Goal: Task Accomplishment & Management: Manage account settings

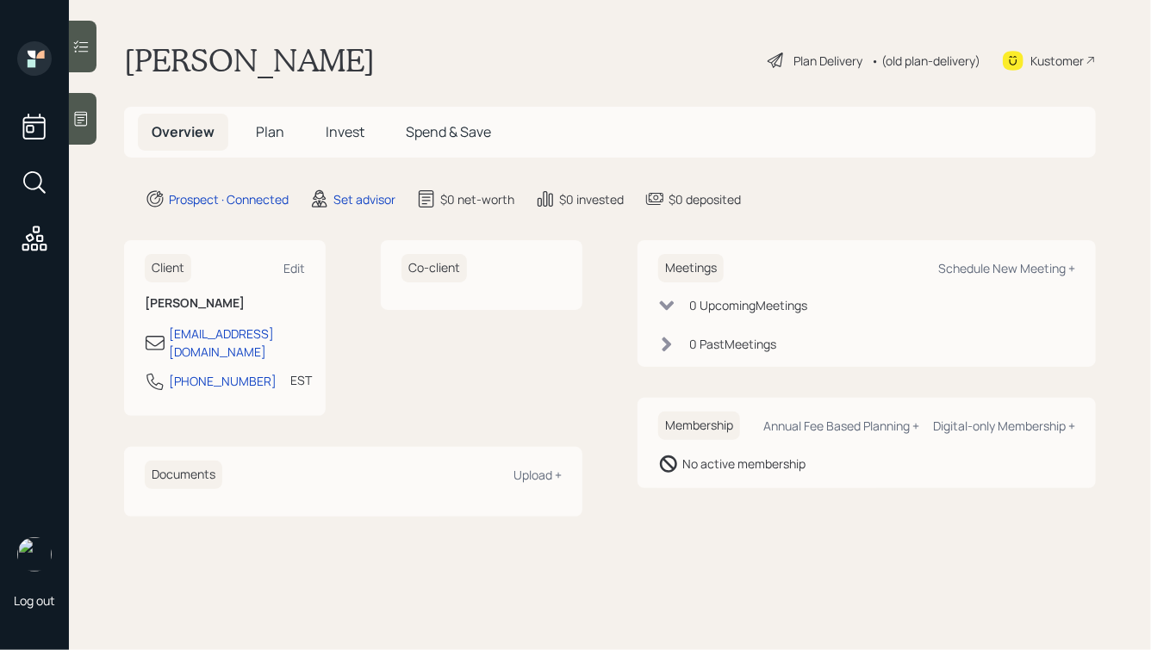
click at [78, 122] on icon at bounding box center [80, 118] width 17 height 17
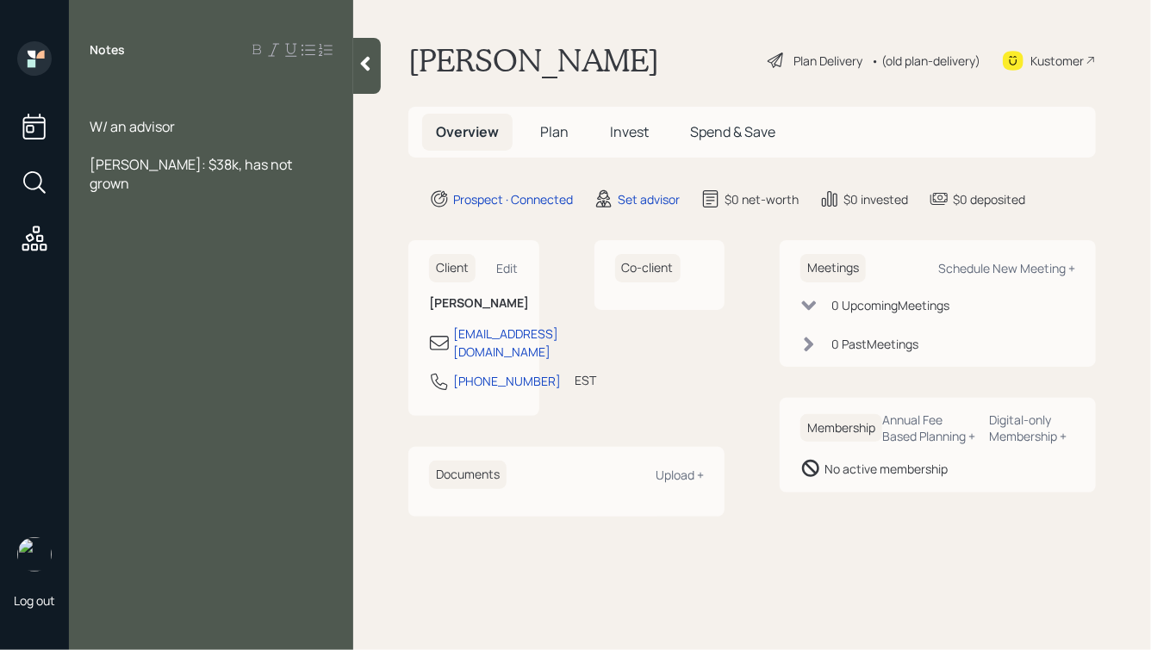
click at [223, 122] on div "W/ an advisor" at bounding box center [211, 126] width 243 height 19
click at [300, 228] on div "Step-mom just passed away, getting an estate distribution of ~$700k" at bounding box center [211, 231] width 243 height 38
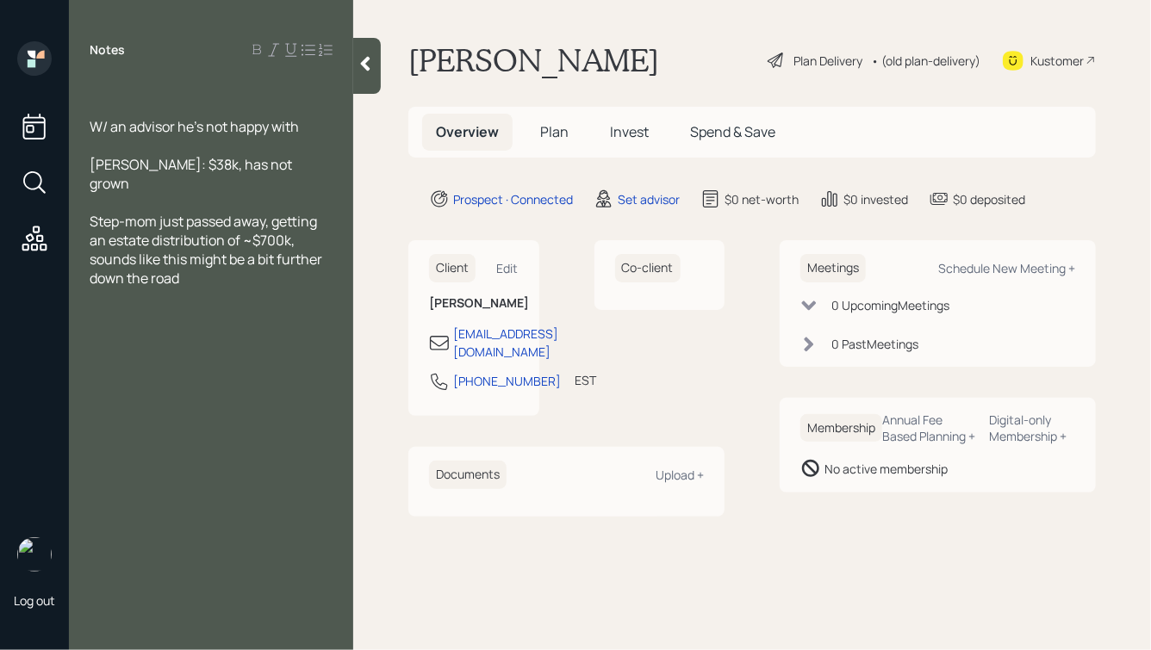
click at [118, 84] on div at bounding box center [211, 88] width 243 height 19
click at [203, 267] on div "Step-mom just passed away, getting an estate distribution of ~$700k, sounds lik…" at bounding box center [211, 250] width 243 height 76
click at [240, 307] on span "Main pain: Moving down to" at bounding box center [173, 316] width 166 height 19
click at [262, 307] on div "Main pain: Moving to" at bounding box center [211, 316] width 243 height 19
click at [196, 261] on div "Step-mom just passed away, getting an estate distribution of ~$700k, sounds lik…" at bounding box center [211, 250] width 243 height 76
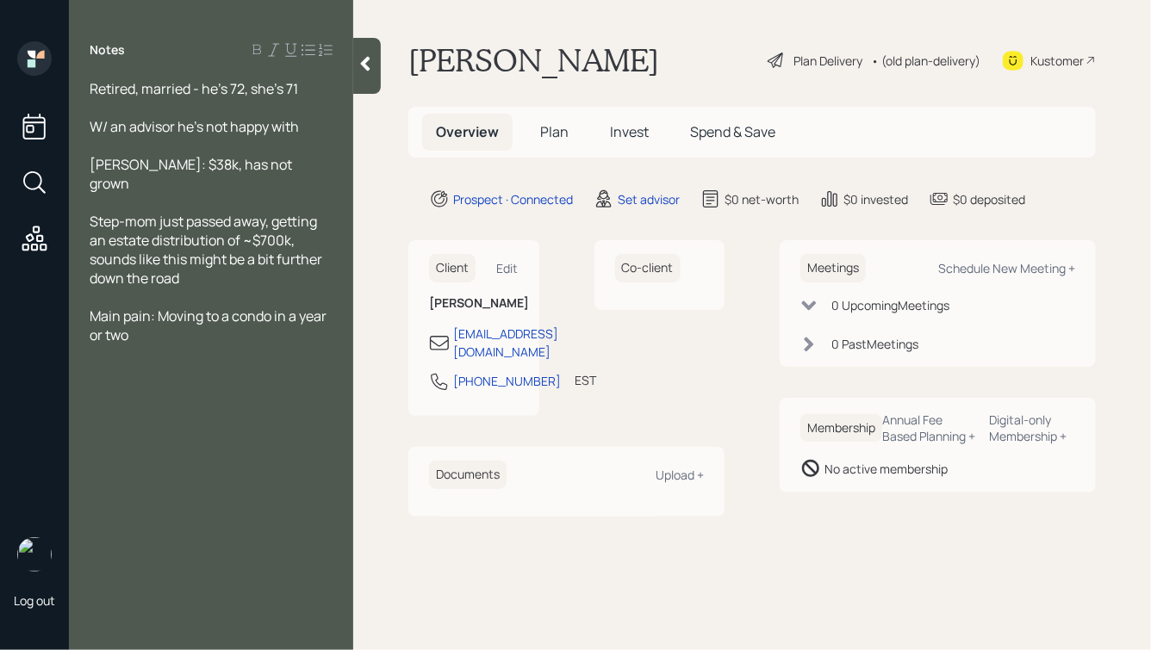
click at [264, 164] on div "[PERSON_NAME]: $38k, has not grown" at bounding box center [211, 174] width 243 height 38
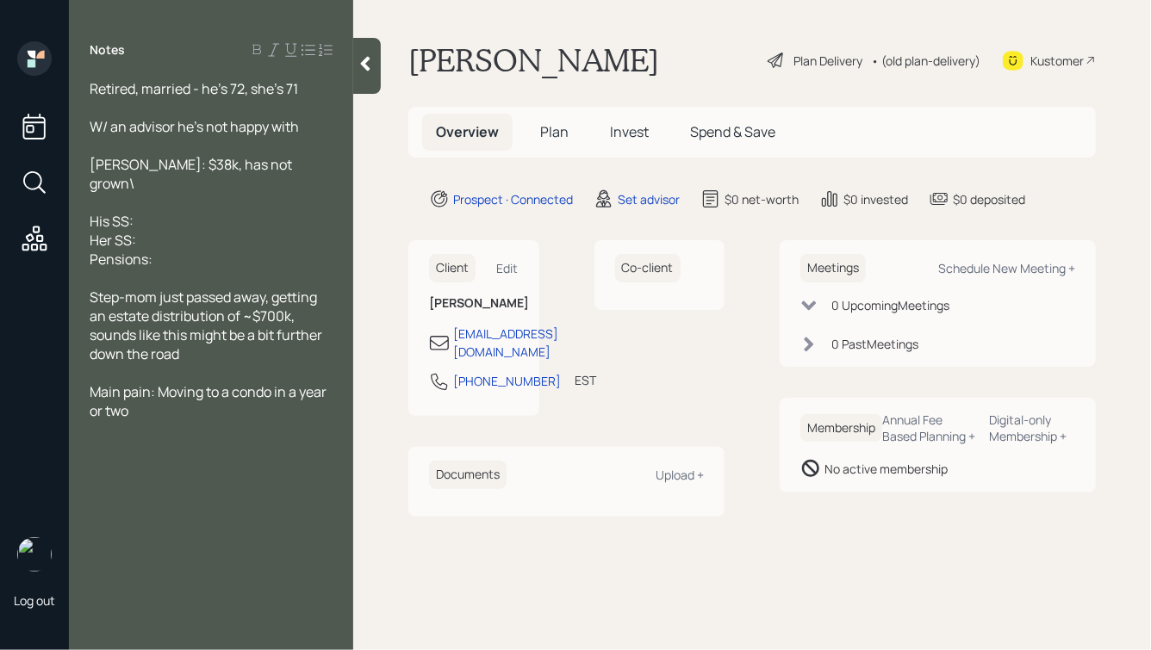
click at [276, 167] on div "[PERSON_NAME]: $38k, has not grown\" at bounding box center [211, 174] width 243 height 38
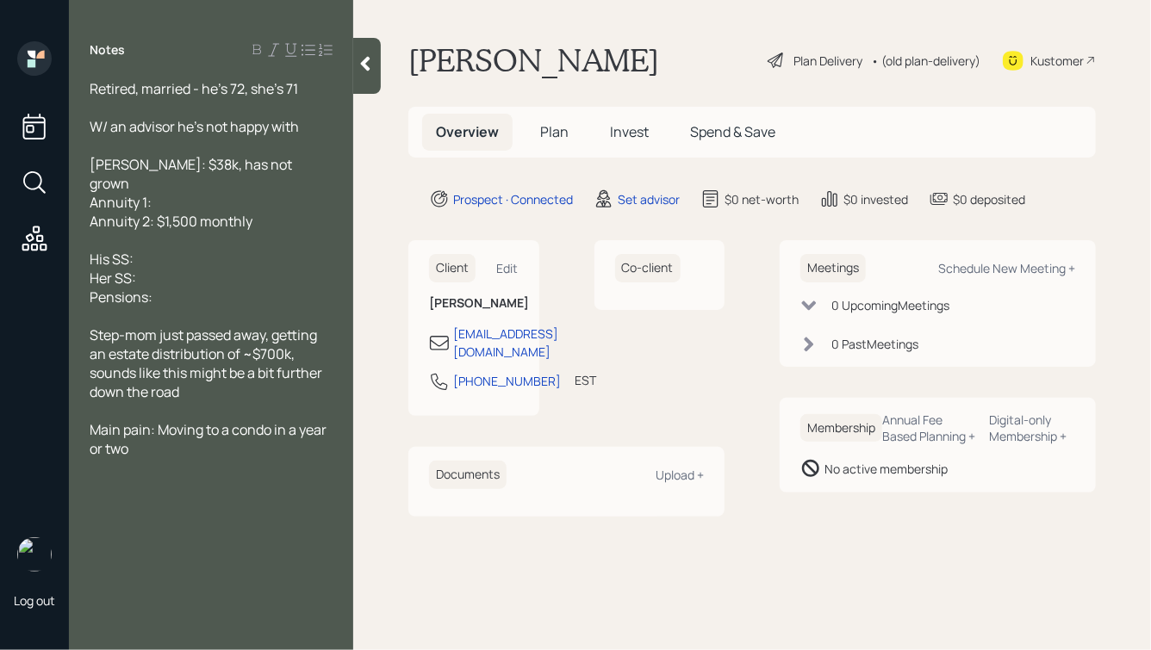
click at [167, 193] on div "Annuity 1:" at bounding box center [211, 202] width 243 height 19
click at [274, 212] on div "Annuity 2: $1,500 monthly" at bounding box center [211, 221] width 243 height 19
click at [316, 81] on div "Retired, married - he's 72, she's 71" at bounding box center [211, 88] width 243 height 19
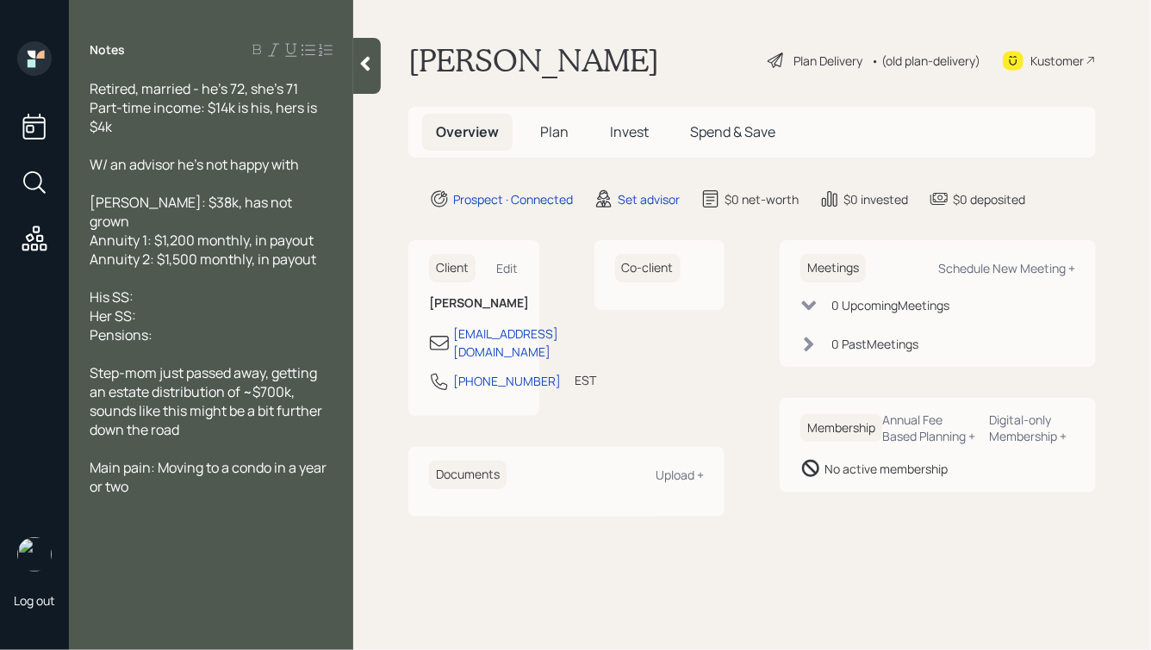
click at [163, 288] on div "His SS:" at bounding box center [211, 297] width 243 height 19
click at [175, 326] on div "Pensions:" at bounding box center [211, 335] width 243 height 19
click at [164, 326] on span "Pension: $235 for her, $" at bounding box center [163, 335] width 147 height 19
click at [237, 326] on div "Pension: $335 for her, $" at bounding box center [211, 335] width 243 height 19
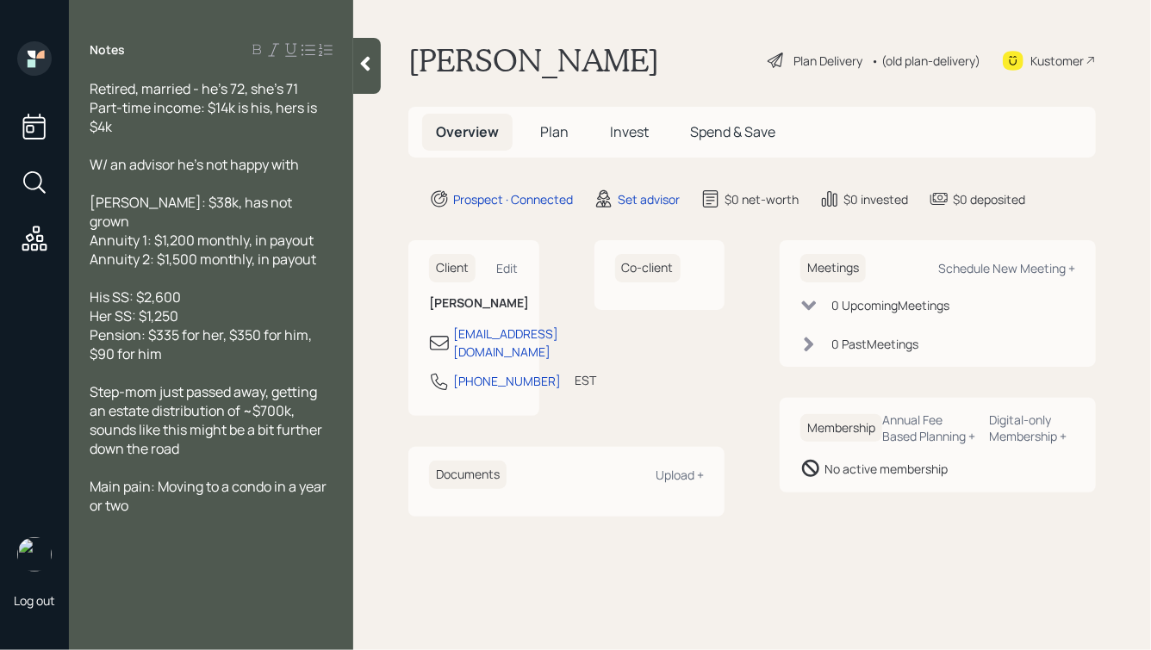
click at [140, 326] on span "Pension: $335 for her, $350 for him, $90 for him" at bounding box center [202, 345] width 225 height 38
click at [197, 333] on div "Pensions: $335 for her, $350 for him, $90 for him" at bounding box center [211, 345] width 243 height 38
click at [265, 201] on div "[PERSON_NAME]: $38k, has not grown" at bounding box center [211, 212] width 243 height 38
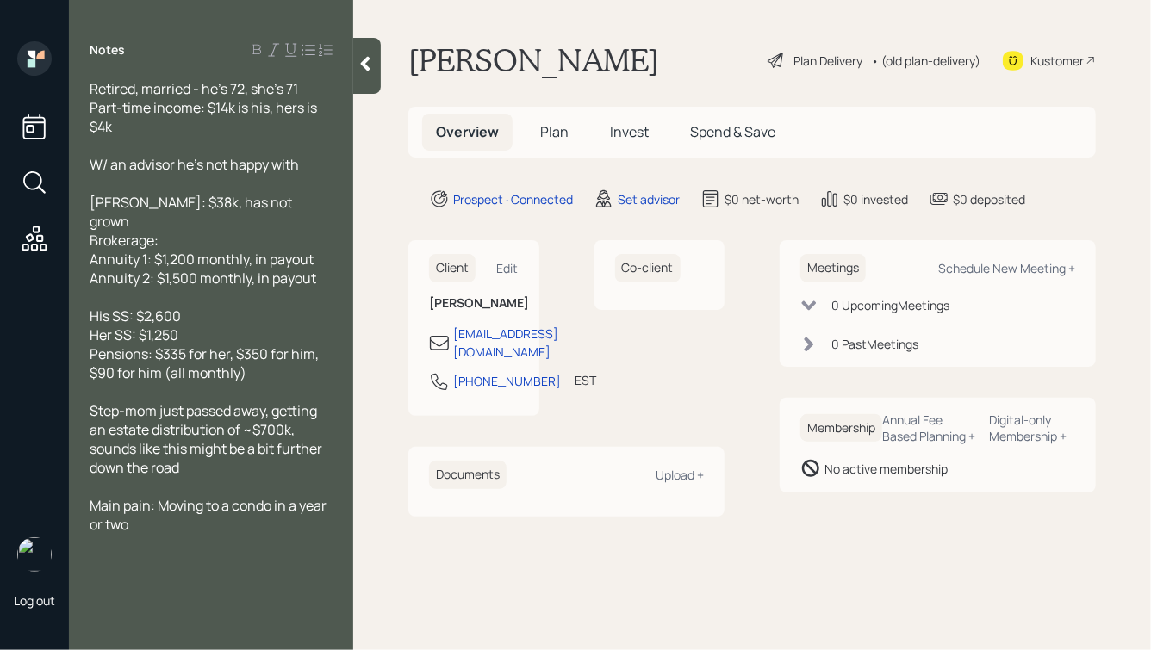
click at [92, 231] on span "Brokerage:" at bounding box center [124, 240] width 69 height 19
click at [251, 231] on div "His WeBull Brokerage:" at bounding box center [211, 240] width 243 height 19
click at [365, 62] on icon at bounding box center [365, 64] width 9 height 15
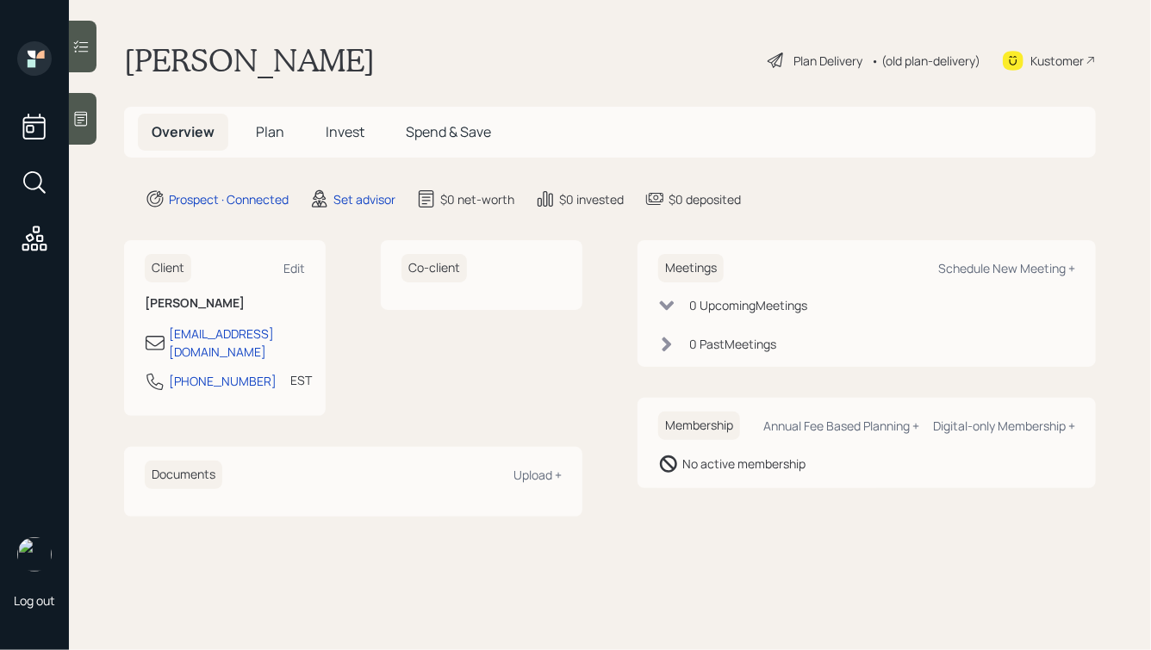
click at [84, 133] on div at bounding box center [83, 119] width 28 height 52
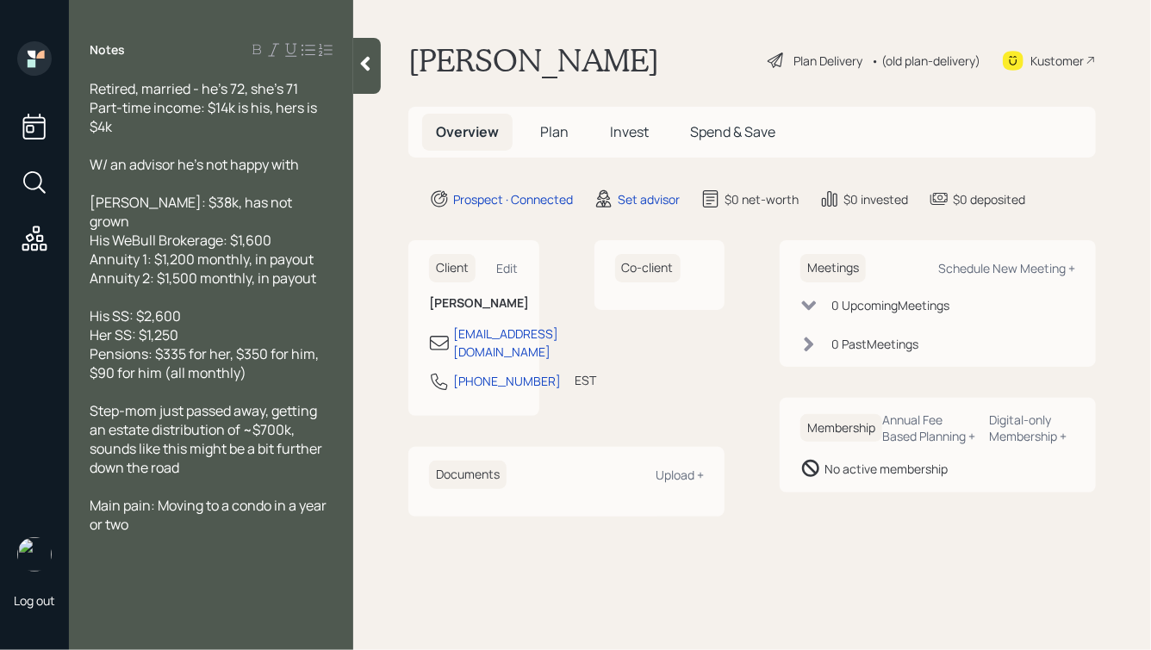
click at [281, 270] on span "[PERSON_NAME]: $38k, has not grown His WeBull Brokerage: $1,600 Annuity 1: $1,2…" at bounding box center [203, 240] width 226 height 95
click at [251, 310] on div "His SS: $2,600 Her SS: $1,250 Pensions: $335 for her, $350 for him, $90 for him…" at bounding box center [211, 345] width 243 height 76
drag, startPoint x: 186, startPoint y: 513, endPoint x: 140, endPoint y: 366, distance: 154.2
click at [158, 432] on div "Retired, married - he's 72, she's 71 Part-time income: $14k is his, hers is $4k…" at bounding box center [211, 306] width 243 height 455
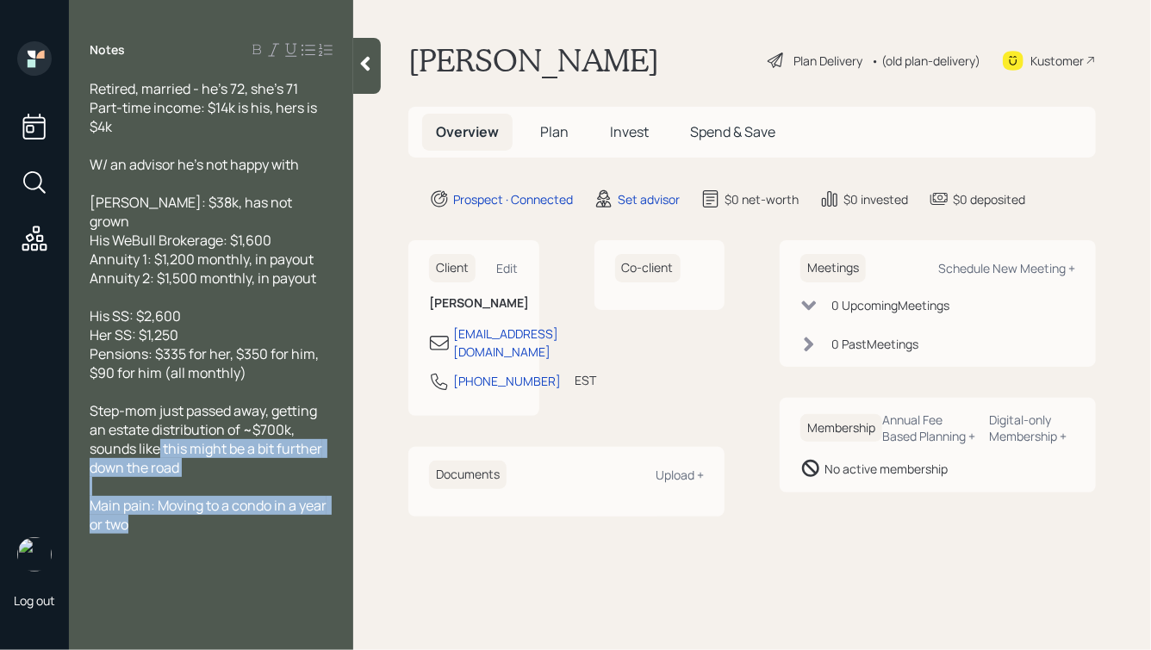
click at [203, 461] on div "Step-mom just passed away, getting an estate distribution of ~$700k, sounds lik…" at bounding box center [211, 439] width 243 height 76
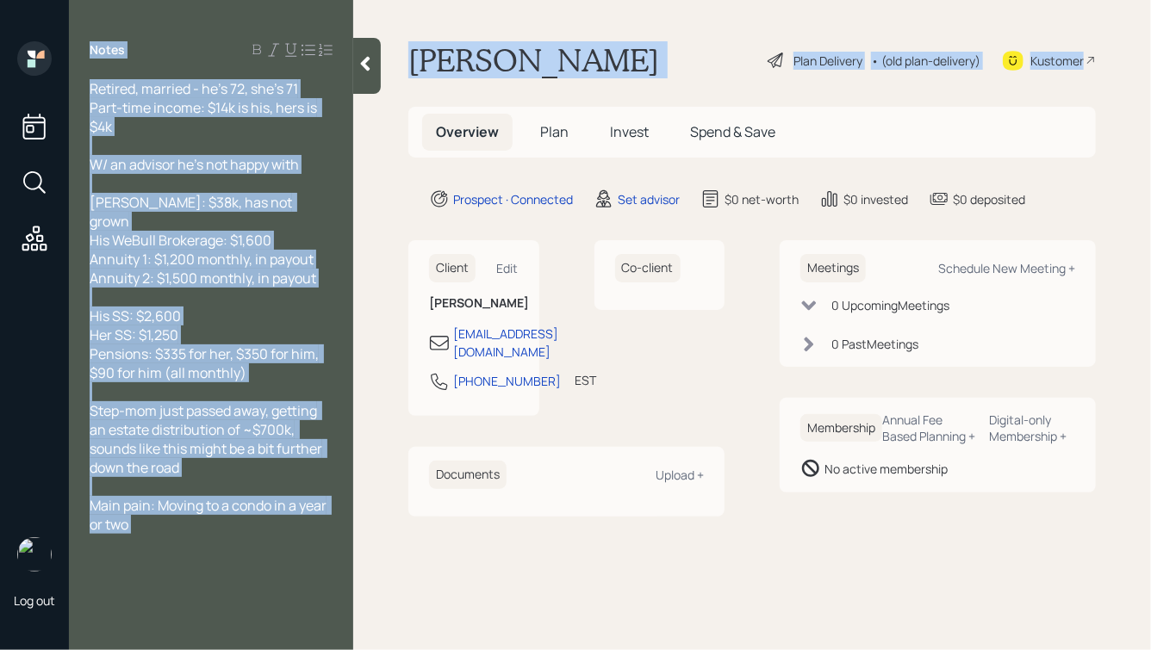
drag, startPoint x: 363, startPoint y: 66, endPoint x: 373, endPoint y: 68, distance: 10.5
click at [377, 88] on div at bounding box center [367, 66] width 28 height 56
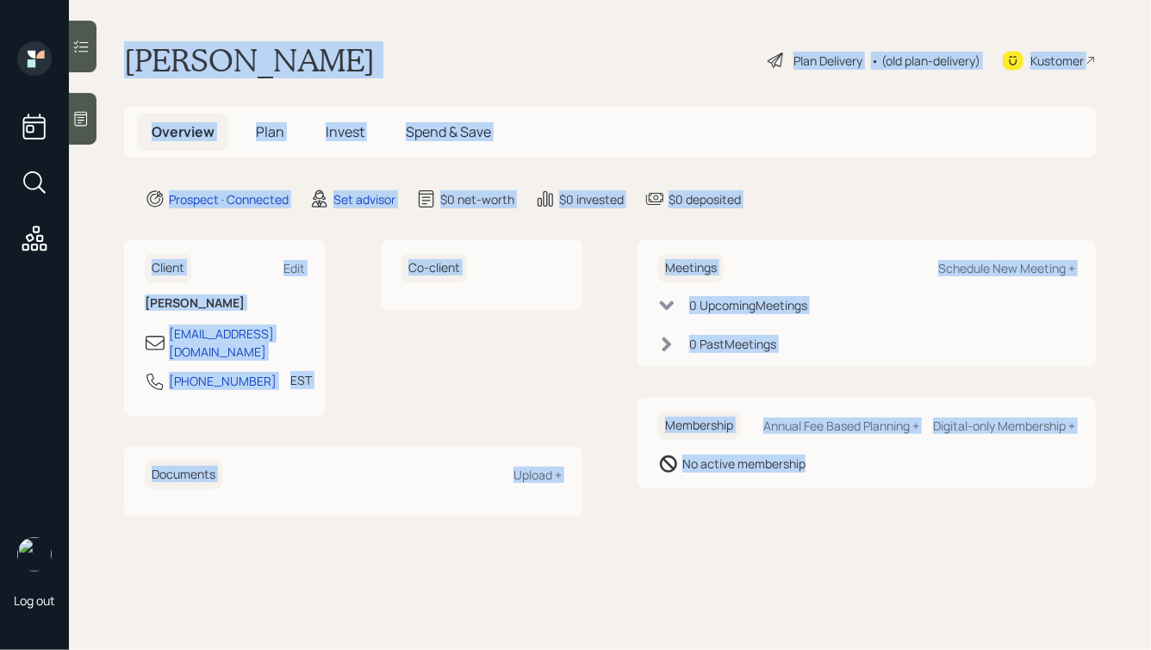
drag, startPoint x: 115, startPoint y: 49, endPoint x: 824, endPoint y: 617, distance: 908.5
click at [824, 617] on main "[PERSON_NAME] Plan Delivery • (old plan-delivery) Kustomer Overview Plan Invest…" at bounding box center [610, 325] width 1082 height 650
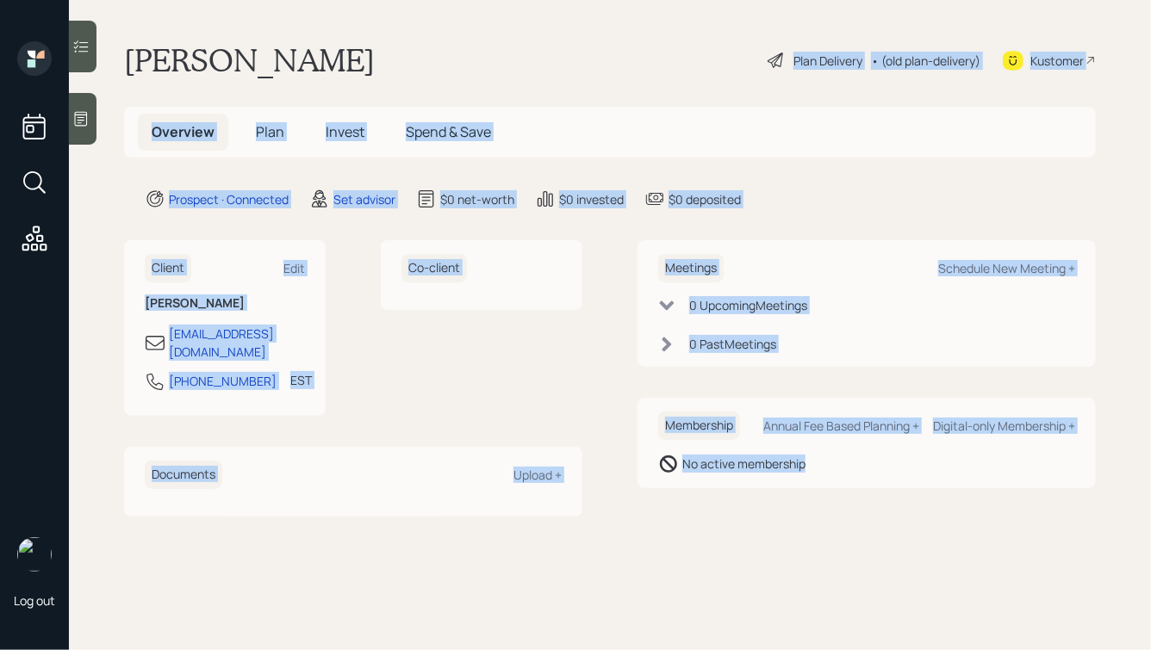
drag, startPoint x: 895, startPoint y: 561, endPoint x: 441, endPoint y: 13, distance: 711.3
click at [441, 13] on main "[PERSON_NAME] Plan Delivery • (old plan-delivery) Kustomer Overview Plan Invest…" at bounding box center [610, 325] width 1082 height 650
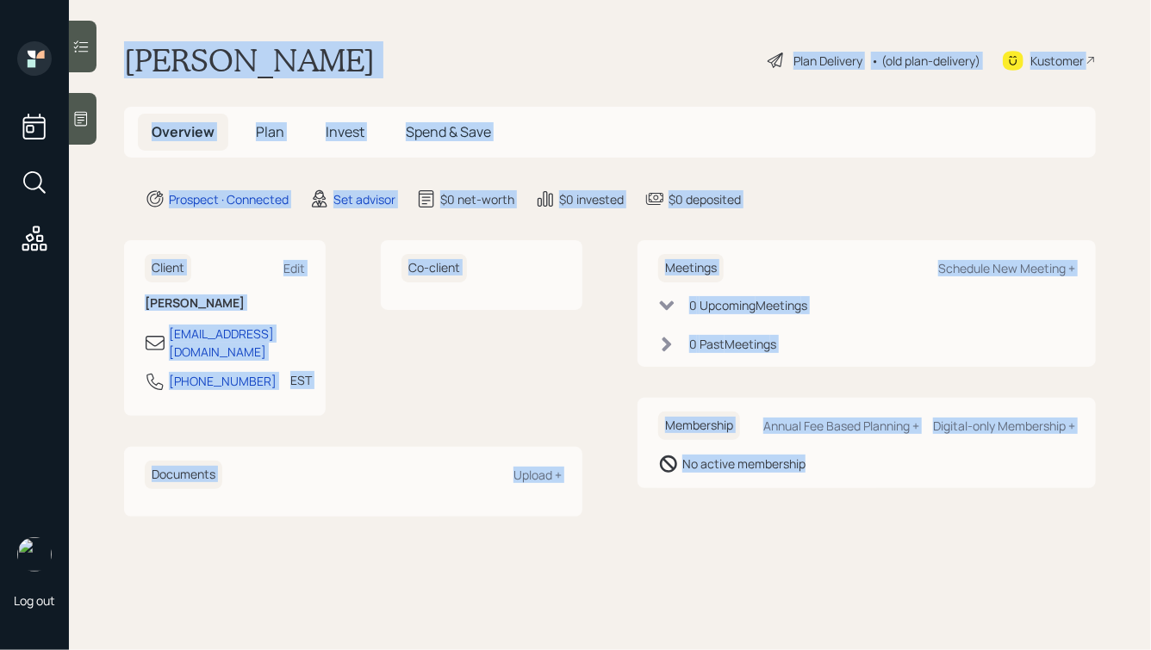
click at [307, 59] on h1 "[PERSON_NAME]" at bounding box center [249, 60] width 251 height 38
drag, startPoint x: 121, startPoint y: 51, endPoint x: 717, endPoint y: 569, distance: 790.5
click at [717, 569] on main "[PERSON_NAME] Plan Delivery • (old plan-delivery) Kustomer Overview Plan Invest…" at bounding box center [610, 325] width 1082 height 650
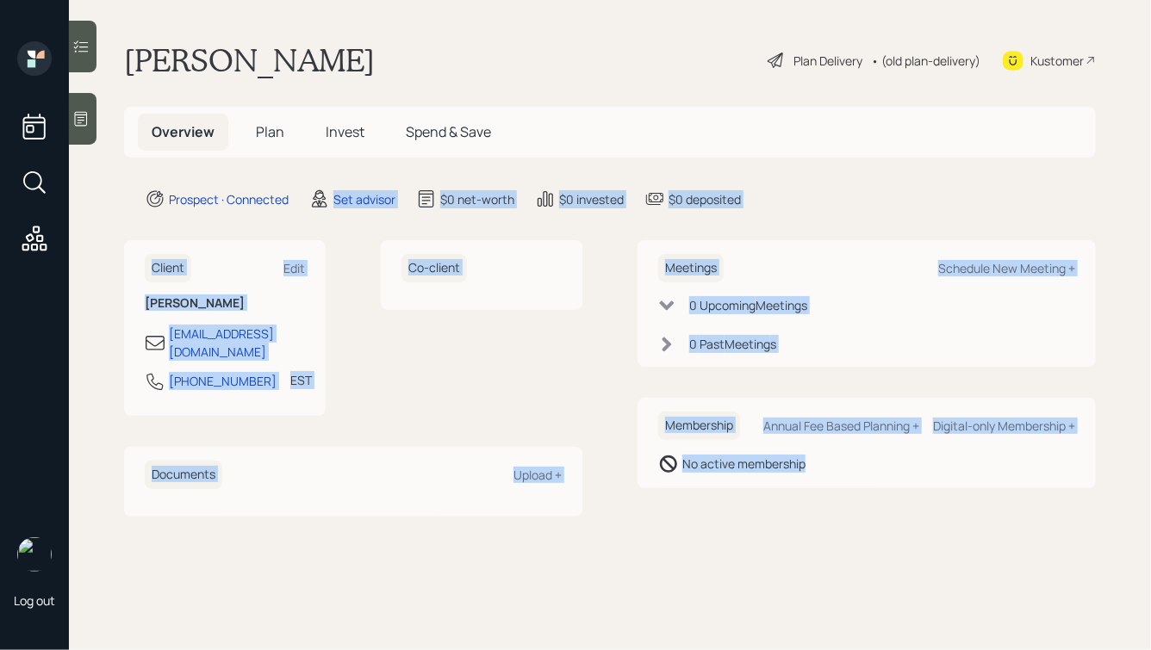
drag, startPoint x: 897, startPoint y: 590, endPoint x: 290, endPoint y: 162, distance: 742.8
click at [291, 159] on main "[PERSON_NAME] Plan Delivery • (old plan-delivery) Kustomer Overview Plan Invest…" at bounding box center [610, 325] width 1082 height 650
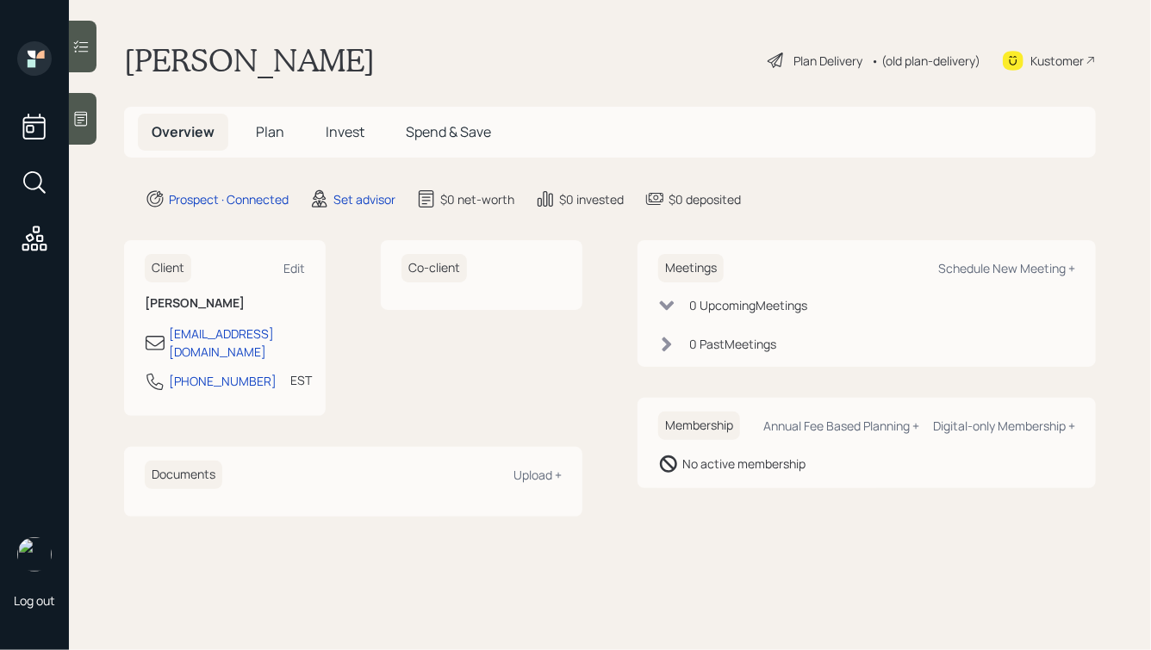
click at [166, 76] on h1 "[PERSON_NAME]" at bounding box center [249, 60] width 251 height 38
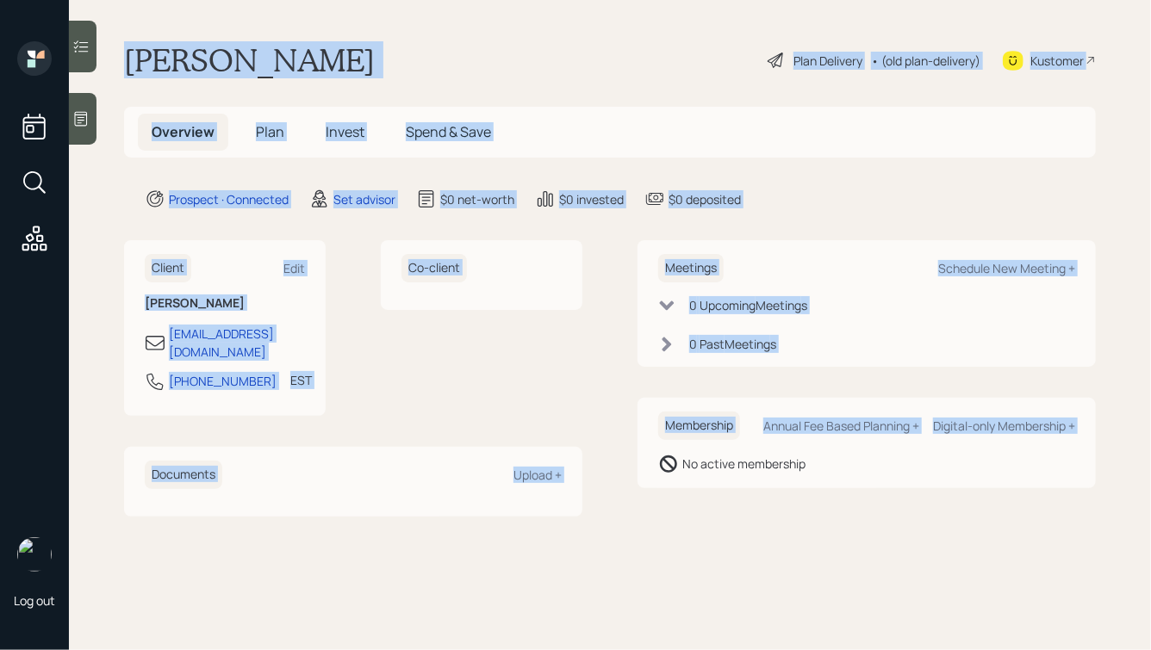
drag, startPoint x: 127, startPoint y: 57, endPoint x: 677, endPoint y: 478, distance: 692.3
click at [677, 478] on main "[PERSON_NAME] Plan Delivery • (old plan-delivery) Kustomer Overview Plan Invest…" at bounding box center [610, 325] width 1082 height 650
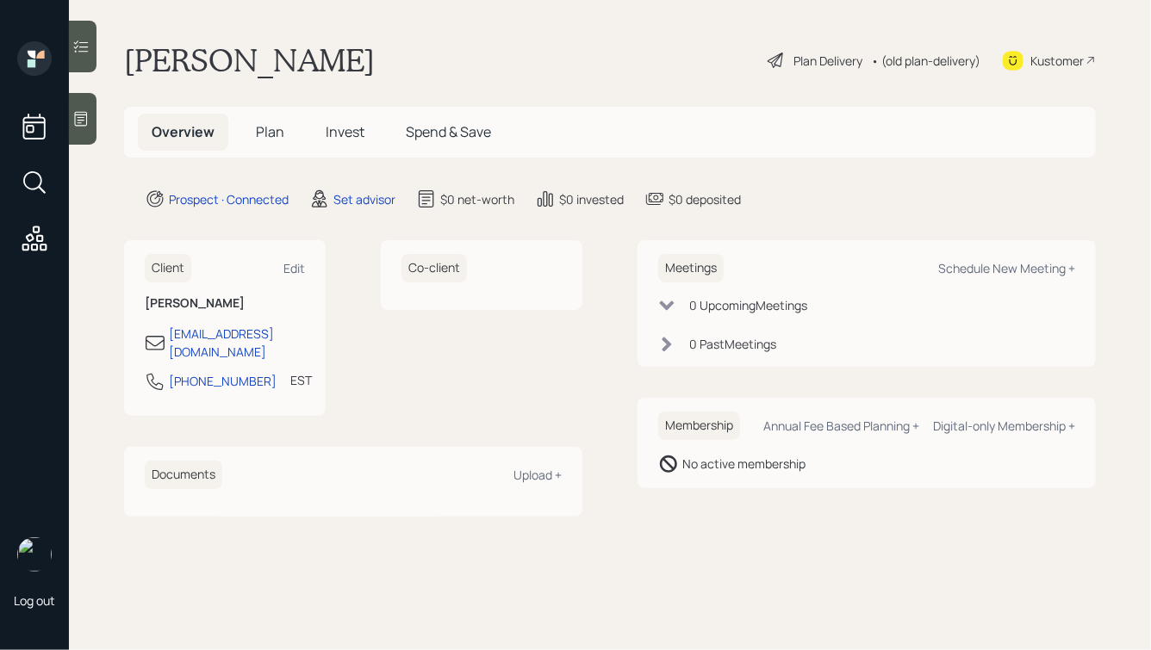
click at [856, 523] on main "[PERSON_NAME] Plan Delivery • (old plan-delivery) Kustomer Overview Plan Invest…" at bounding box center [610, 325] width 1082 height 650
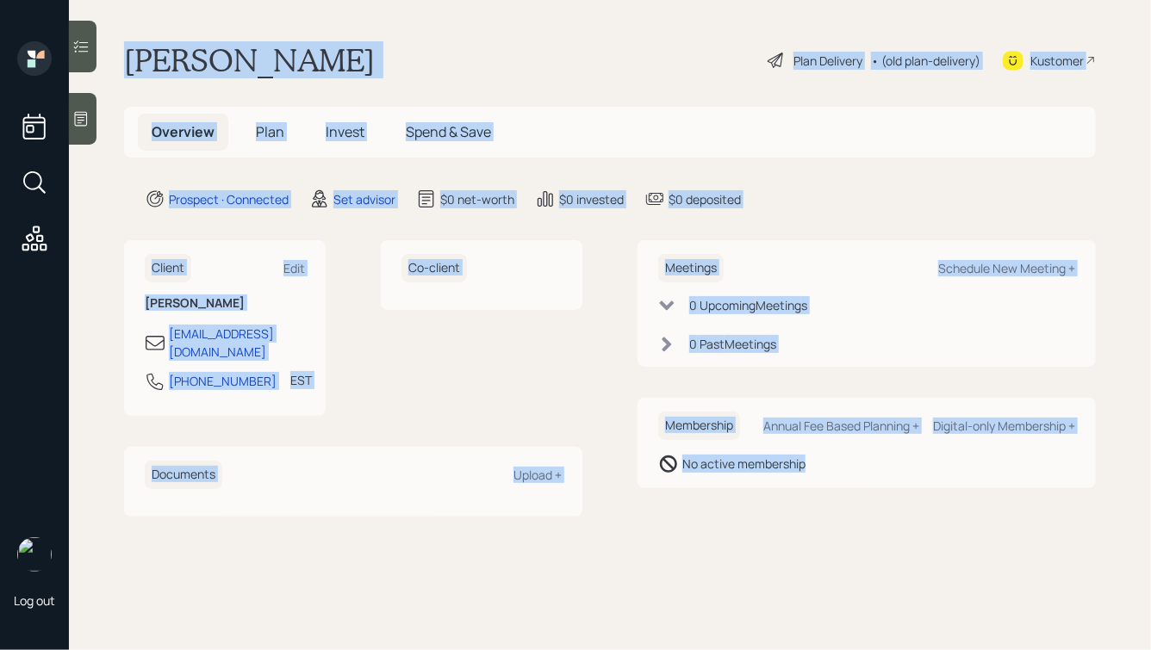
drag, startPoint x: 901, startPoint y: 526, endPoint x: 307, endPoint y: 10, distance: 786.2
click at [312, 10] on main "[PERSON_NAME] Plan Delivery • (old plan-delivery) Kustomer Overview Plan Invest…" at bounding box center [610, 325] width 1082 height 650
click at [295, 68] on h1 "[PERSON_NAME]" at bounding box center [249, 60] width 251 height 38
drag, startPoint x: 127, startPoint y: 57, endPoint x: 824, endPoint y: 592, distance: 879.5
click at [824, 592] on main "[PERSON_NAME] Plan Delivery • (old plan-delivery) Kustomer Overview Plan Invest…" at bounding box center [610, 325] width 1082 height 650
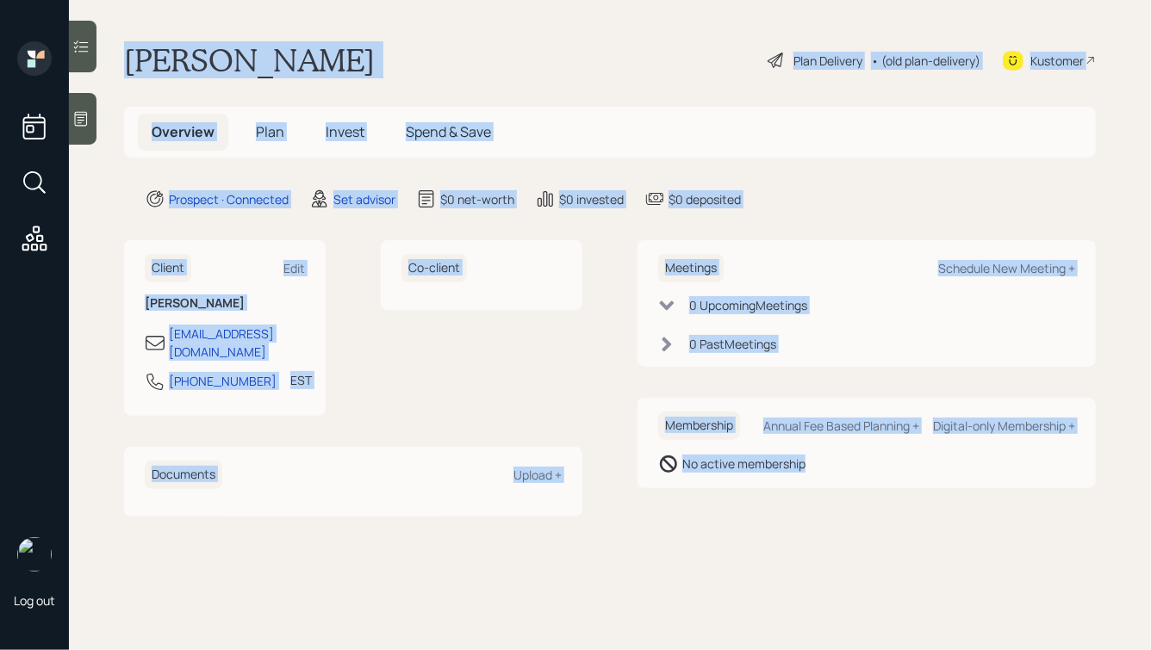
click at [824, 592] on main "[PERSON_NAME] Plan Delivery • (old plan-delivery) Kustomer Overview Plan Invest…" at bounding box center [610, 325] width 1082 height 650
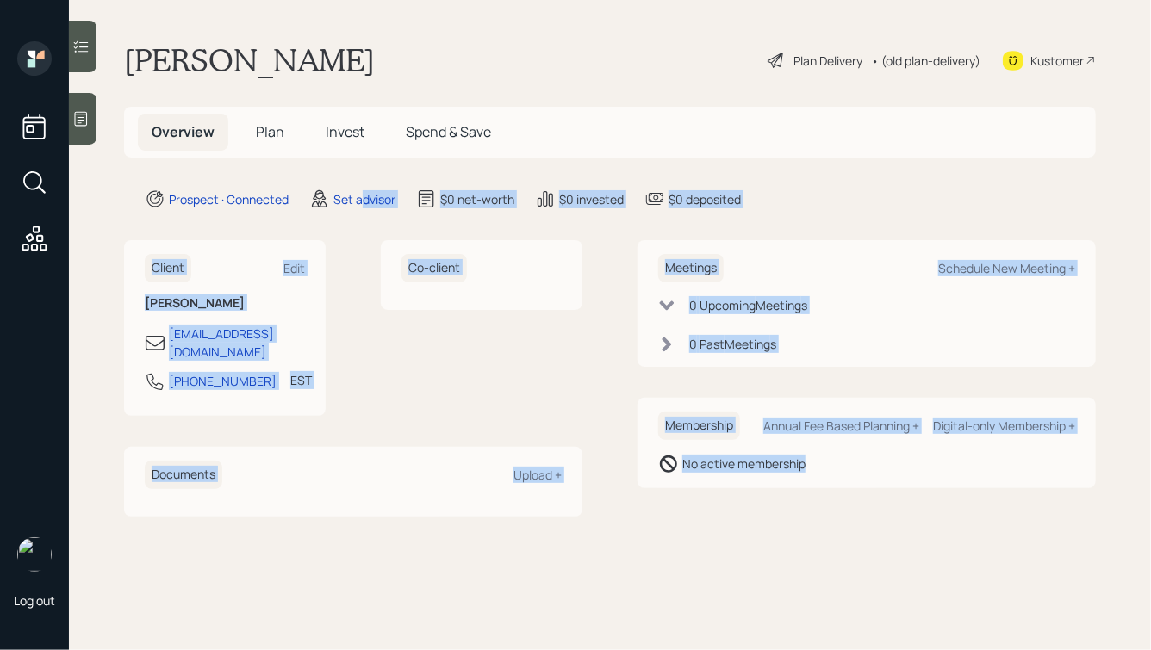
drag, startPoint x: 878, startPoint y: 580, endPoint x: 298, endPoint y: 150, distance: 722.7
click at [300, 151] on main "[PERSON_NAME] Plan Delivery • (old plan-delivery) Kustomer Overview Plan Invest…" at bounding box center [610, 325] width 1082 height 650
click at [298, 150] on div "Overview Plan Invest Spend & Save" at bounding box center [321, 132] width 367 height 37
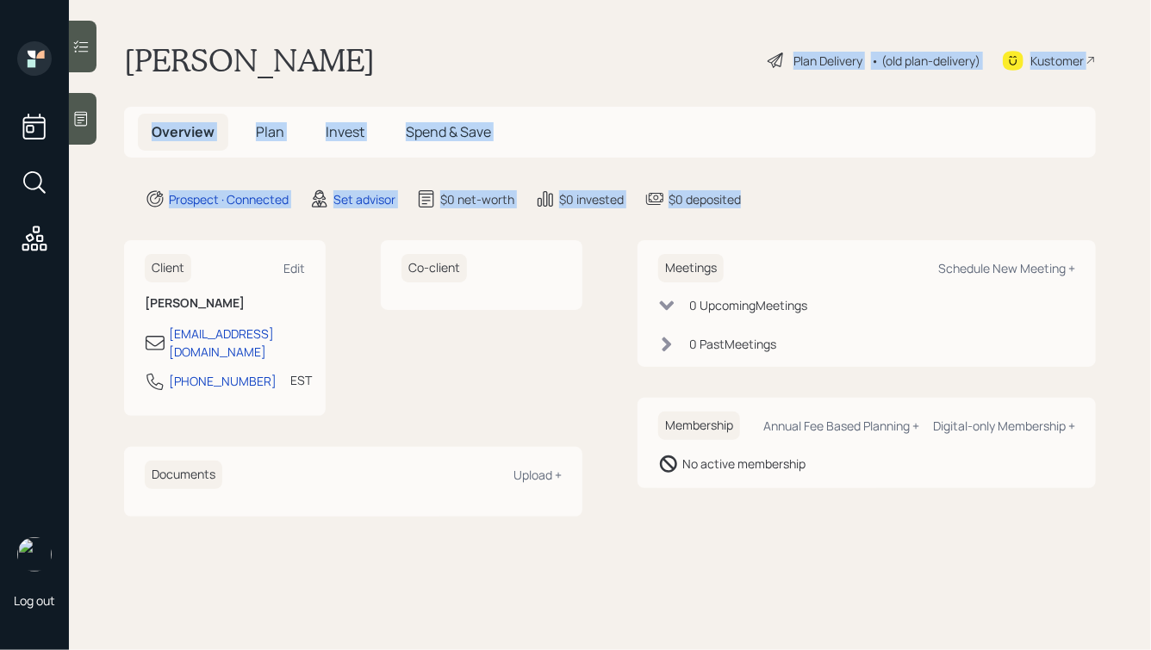
drag, startPoint x: 776, startPoint y: 194, endPoint x: 325, endPoint y: 17, distance: 484.6
click at [326, 17] on main "[PERSON_NAME] Plan Delivery • (old plan-delivery) Kustomer Overview Plan Invest…" at bounding box center [610, 325] width 1082 height 650
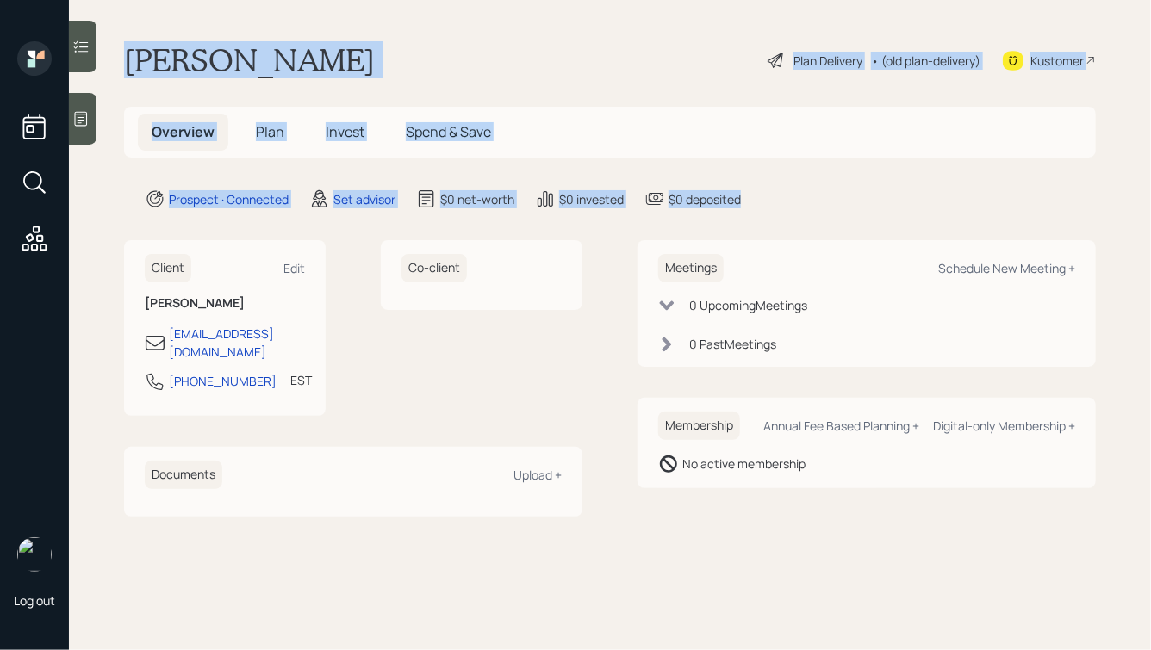
click at [325, 17] on main "[PERSON_NAME] Plan Delivery • (old plan-delivery) Kustomer Overview Plan Invest…" at bounding box center [610, 325] width 1082 height 650
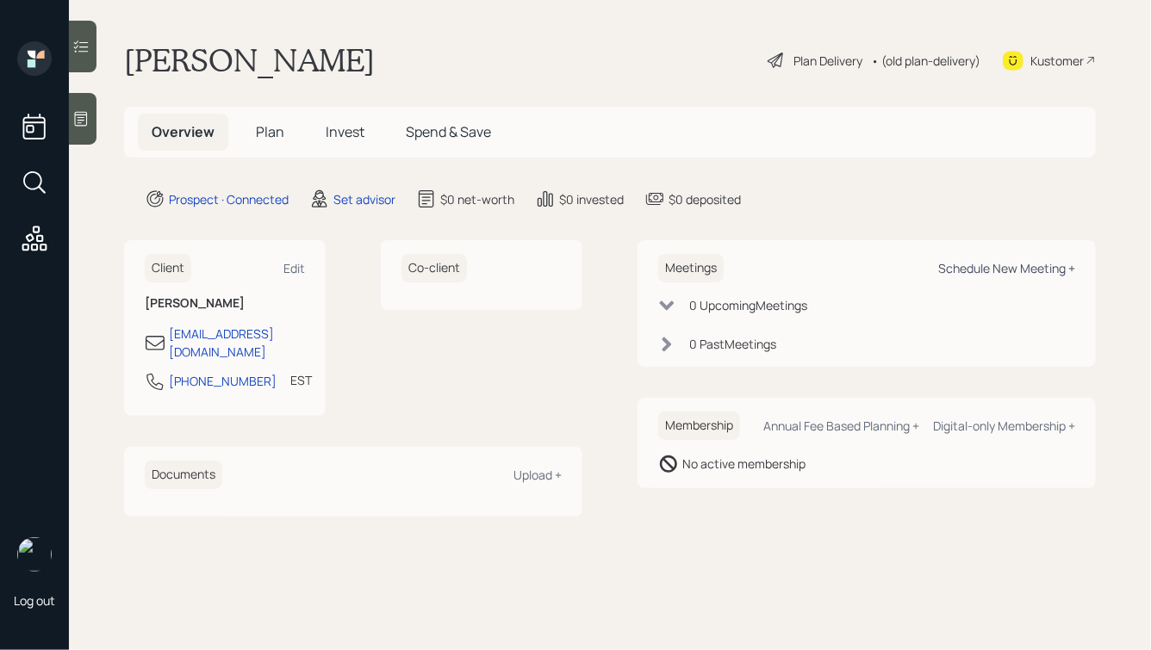
click at [994, 273] on div "Schedule New Meeting +" at bounding box center [1006, 268] width 137 height 16
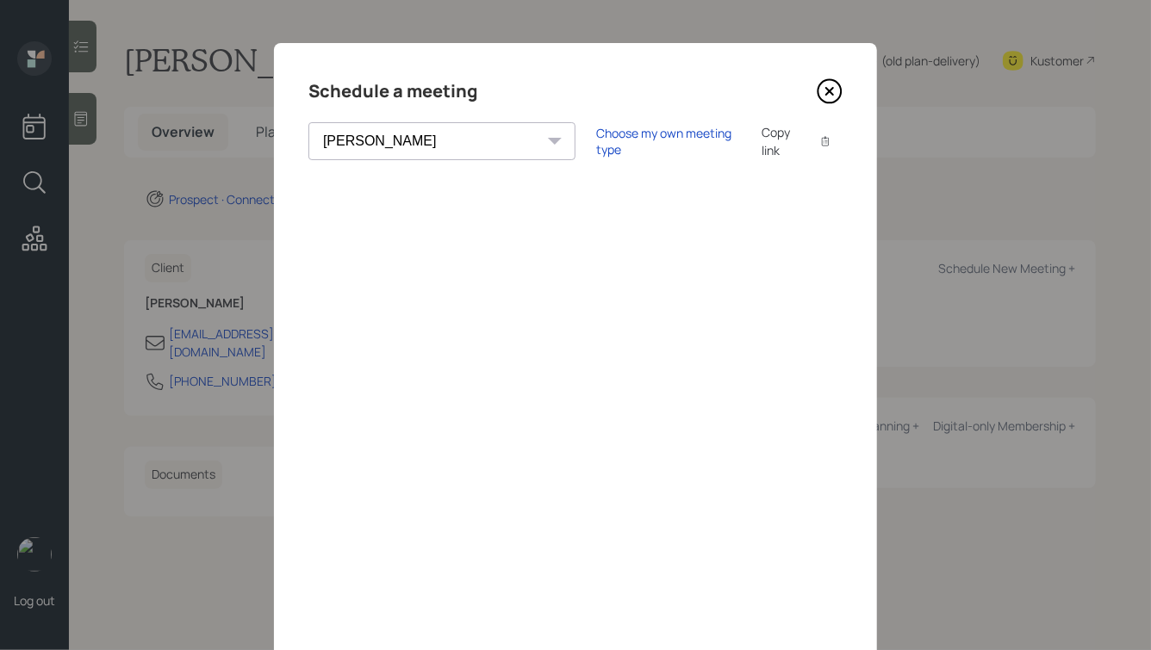
click at [417, 140] on select "[PERSON_NAME] [PERSON_NAME] [PERSON_NAME] [PERSON_NAME] [PERSON_NAME] [PERSON_N…" at bounding box center [441, 141] width 267 height 38
select select "ade3b313-576a-42c5-b346-1eb294908ae6"
click at [308, 122] on select "[PERSON_NAME] [PERSON_NAME] [PERSON_NAME] [PERSON_NAME] [PERSON_NAME] [PERSON_N…" at bounding box center [441, 141] width 267 height 38
click at [827, 85] on icon at bounding box center [829, 91] width 26 height 26
